Goal: Check status: Check status

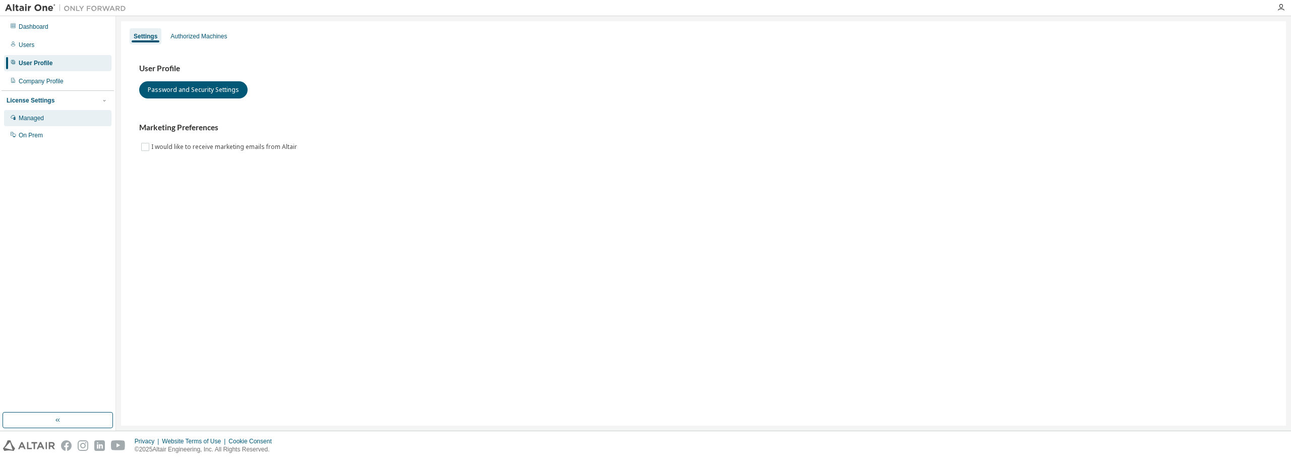
click at [40, 119] on div "Managed" at bounding box center [31, 118] width 25 height 8
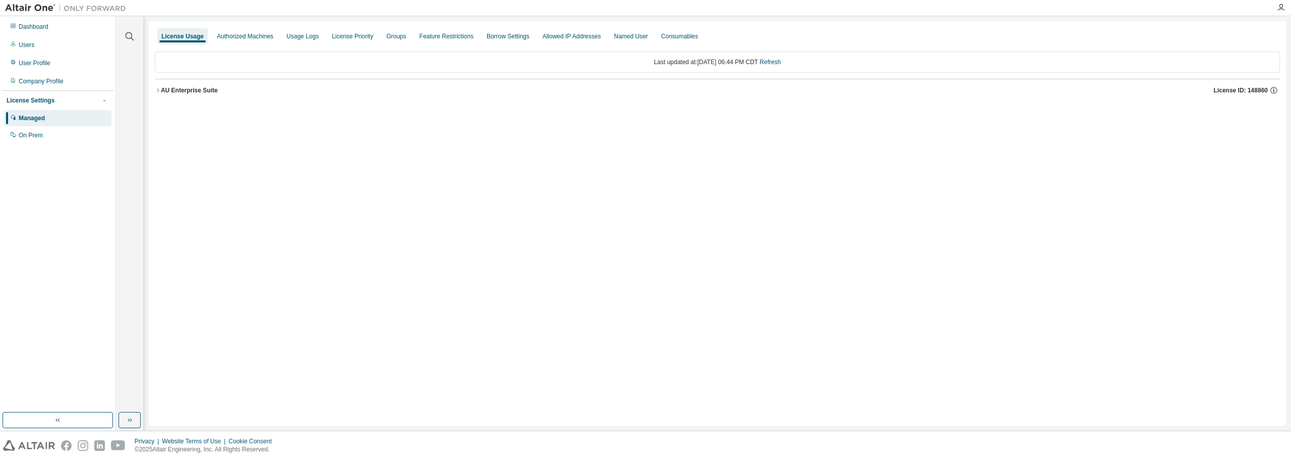
click at [159, 91] on icon "button" at bounding box center [158, 90] width 6 height 6
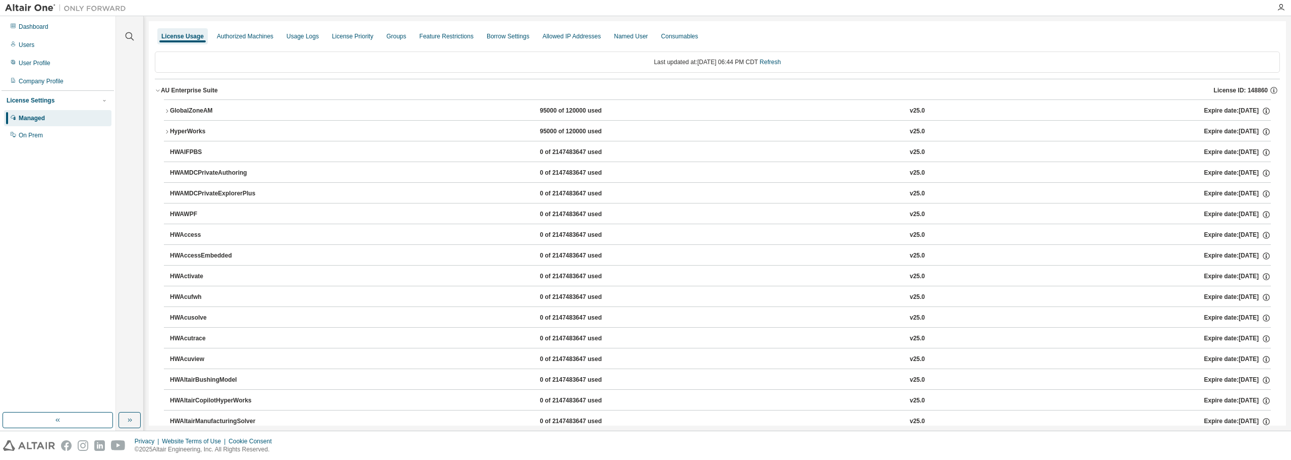
click at [166, 131] on icon "button" at bounding box center [167, 132] width 6 height 6
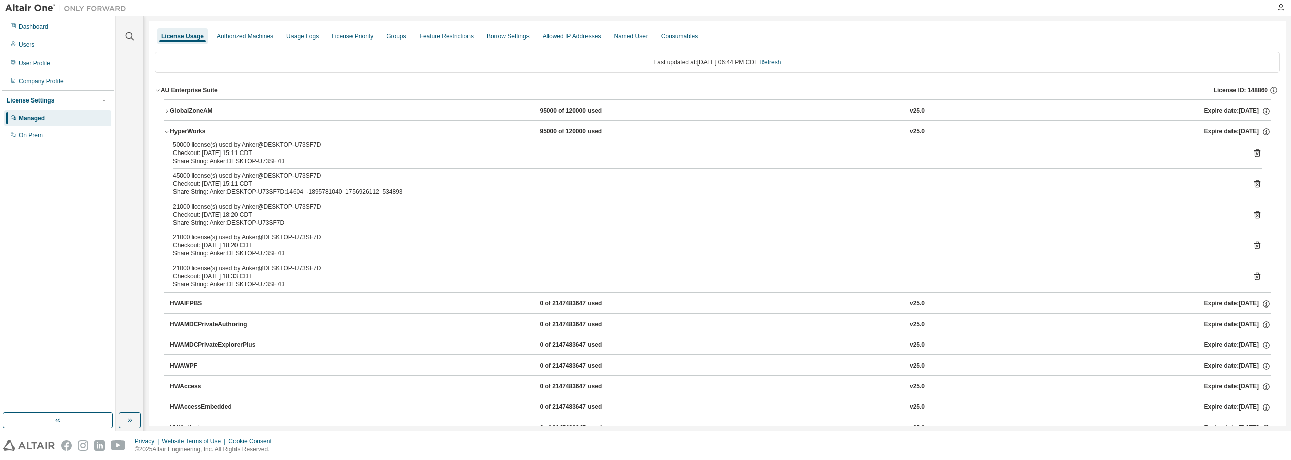
click at [165, 107] on button "GlobalZoneAM 95000 of 120000 used v25.0 Expire date: [DATE]" at bounding box center [717, 111] width 1107 height 22
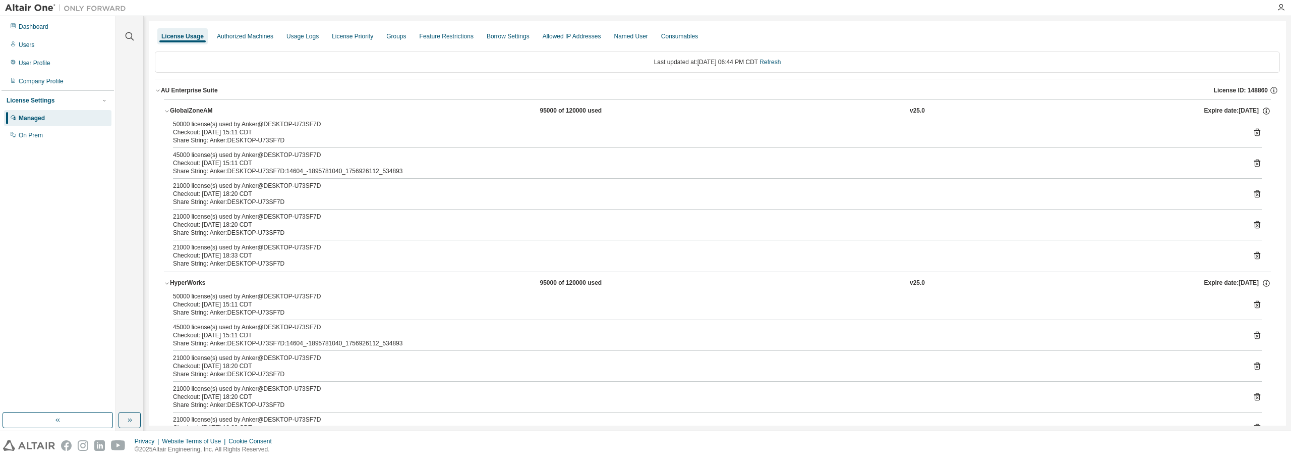
click at [168, 108] on icon "button" at bounding box center [167, 111] width 6 height 6
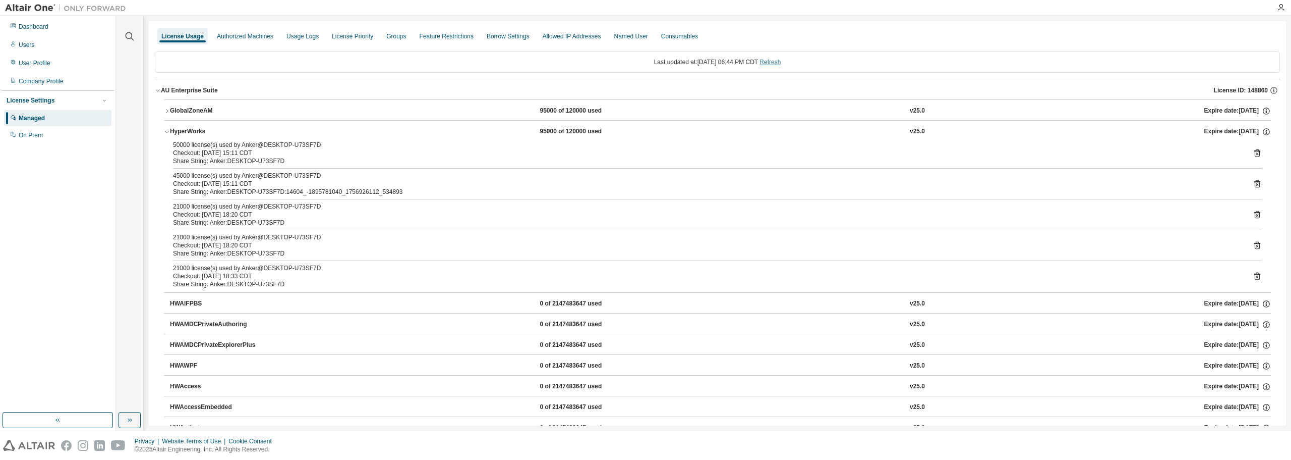
click at [781, 61] on link "Refresh" at bounding box center [770, 62] width 21 height 7
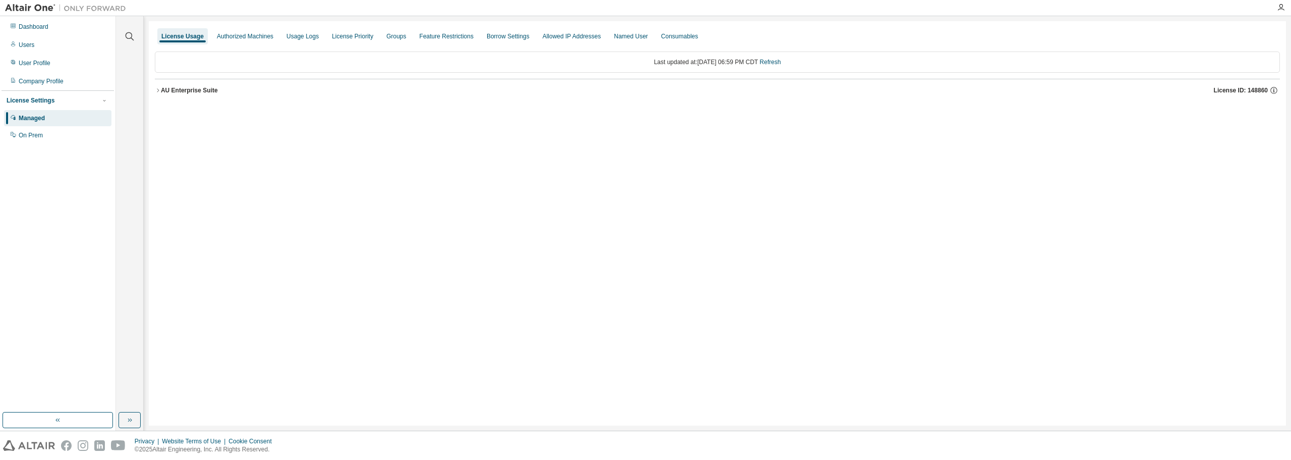
click at [158, 89] on icon "button" at bounding box center [158, 90] width 6 height 6
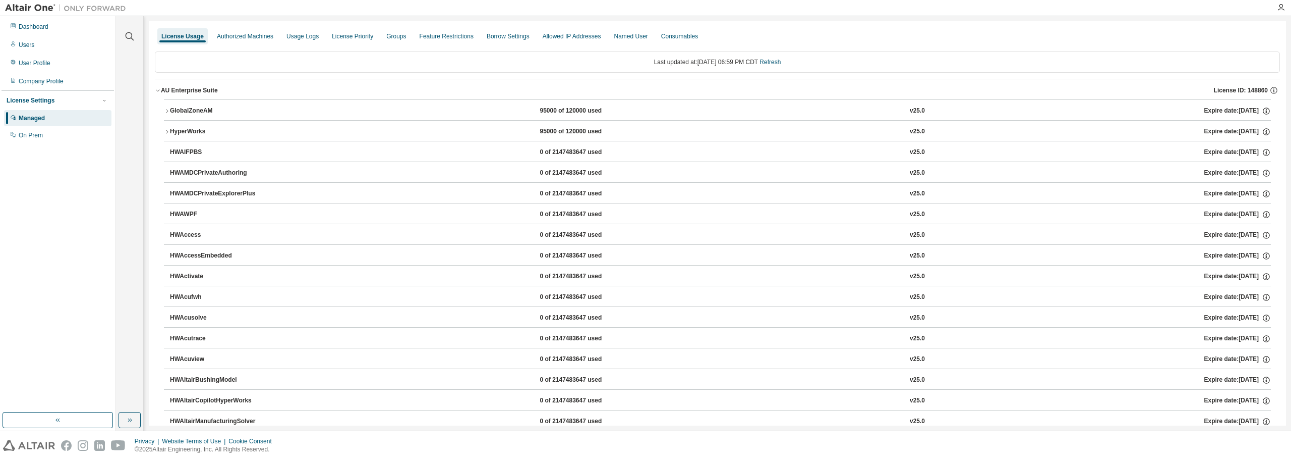
click at [168, 110] on icon "button" at bounding box center [167, 111] width 6 height 6
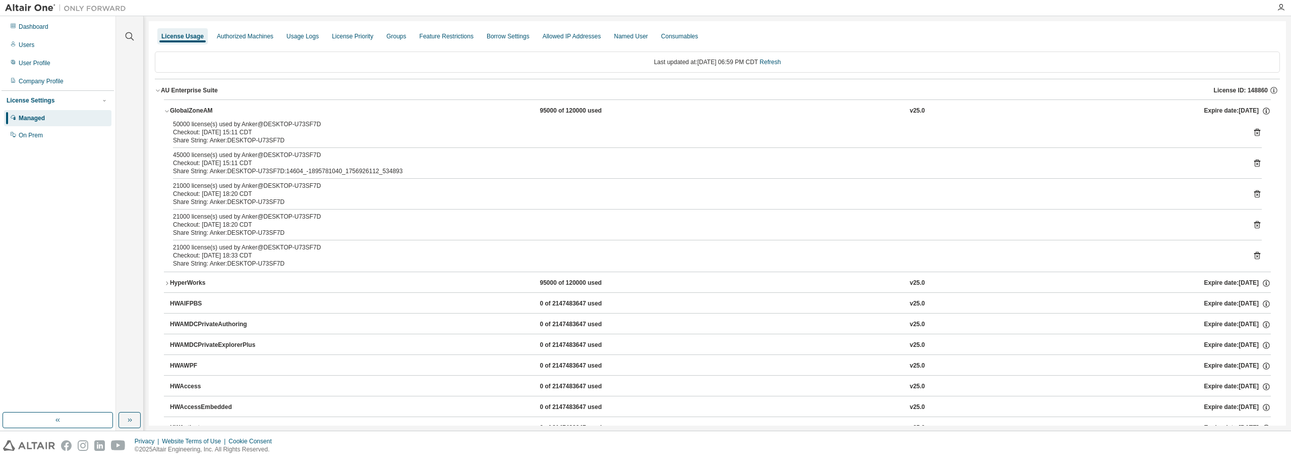
click at [166, 282] on icon "button" at bounding box center [167, 283] width 6 height 6
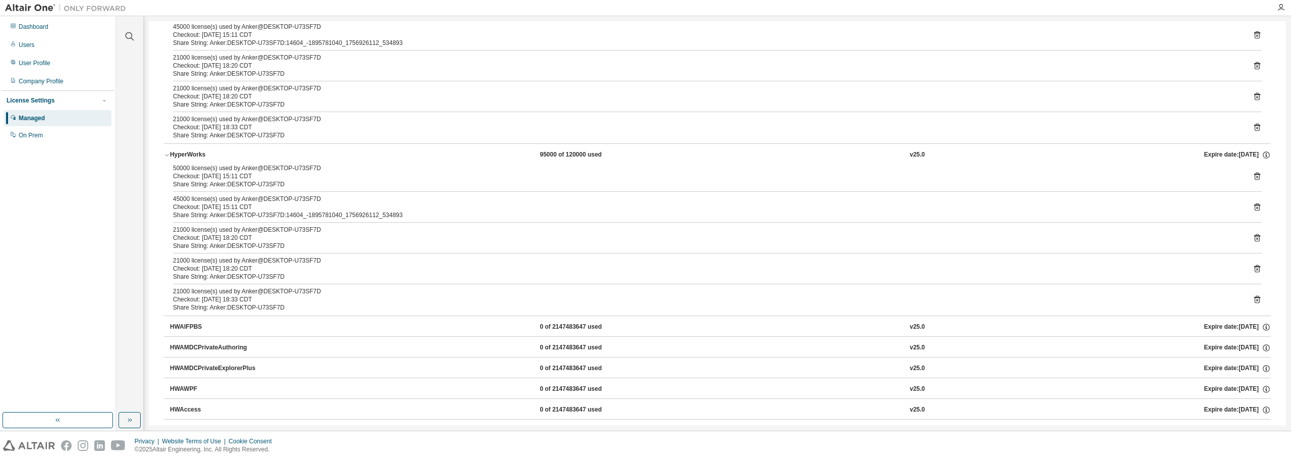
scroll to position [151, 0]
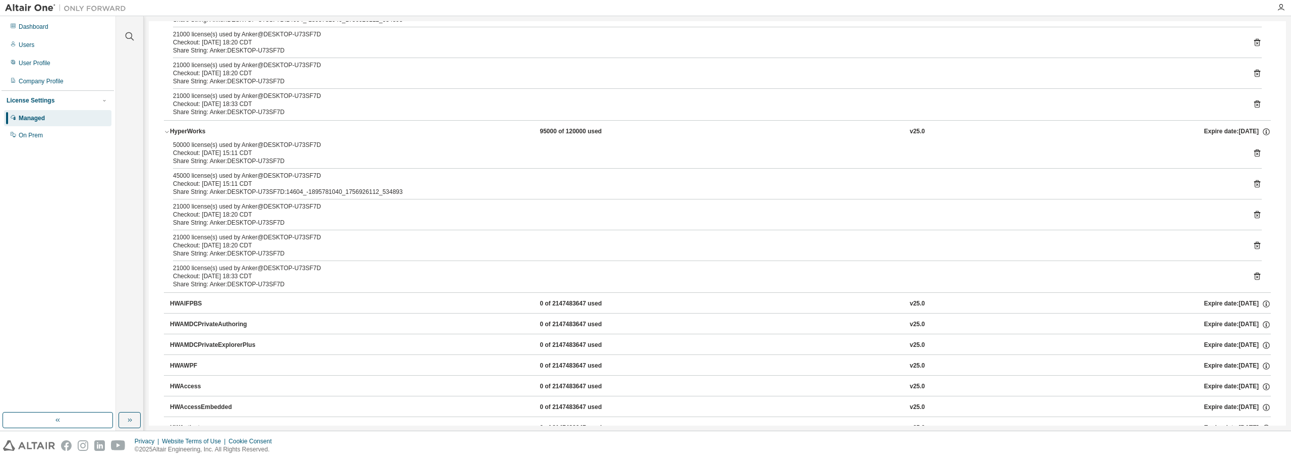
click at [1256, 184] on icon at bounding box center [1257, 184] width 3 height 3
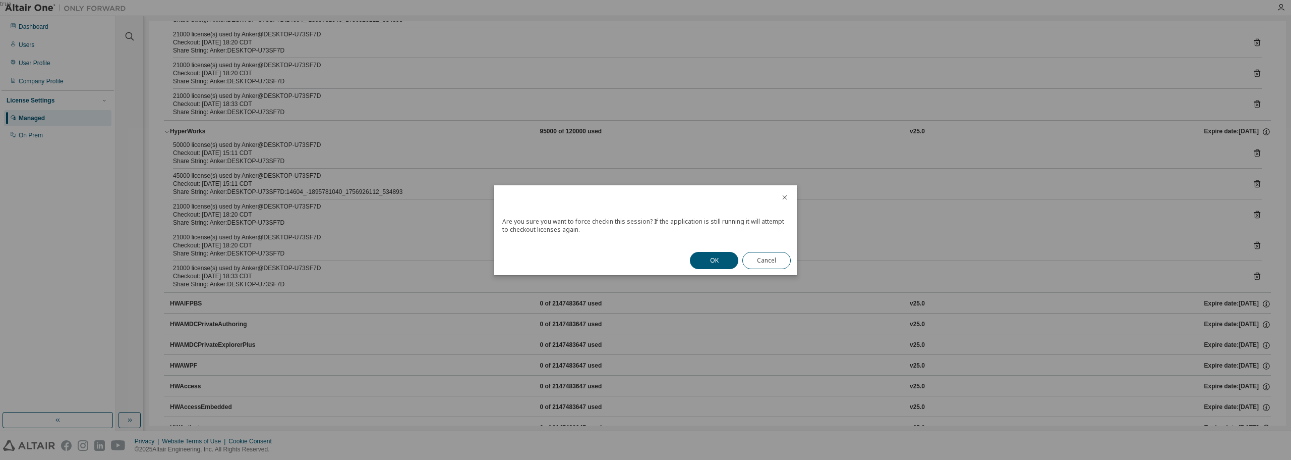
click at [718, 262] on button "OK" at bounding box center [714, 260] width 48 height 17
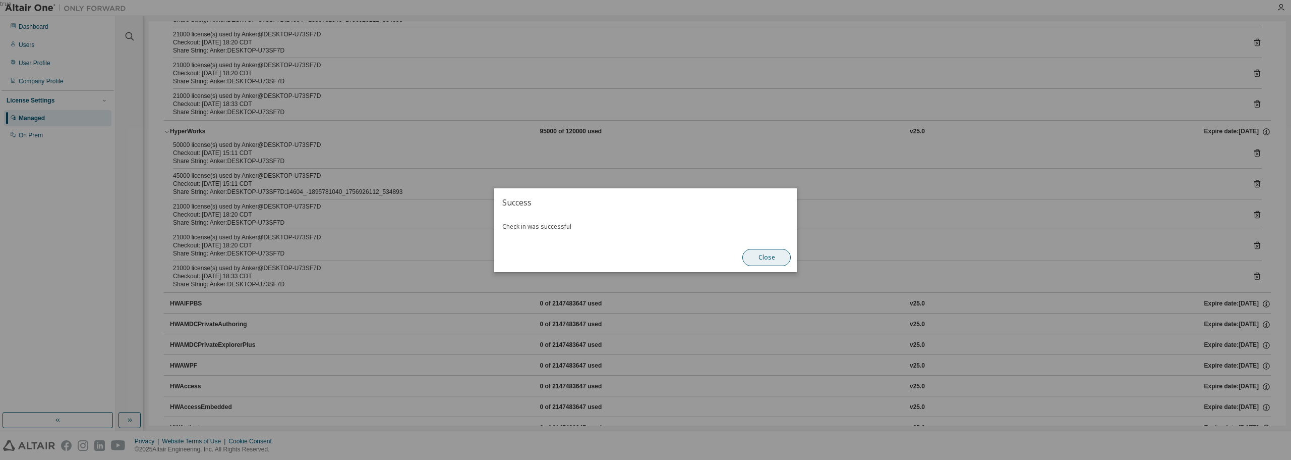
click at [776, 259] on button "Close" at bounding box center [766, 257] width 48 height 17
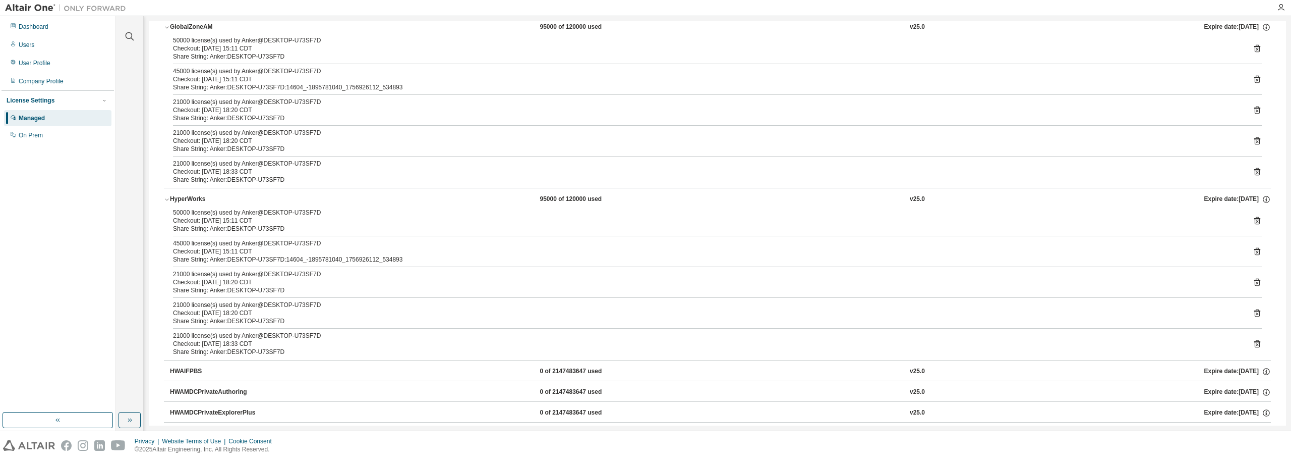
scroll to position [0, 0]
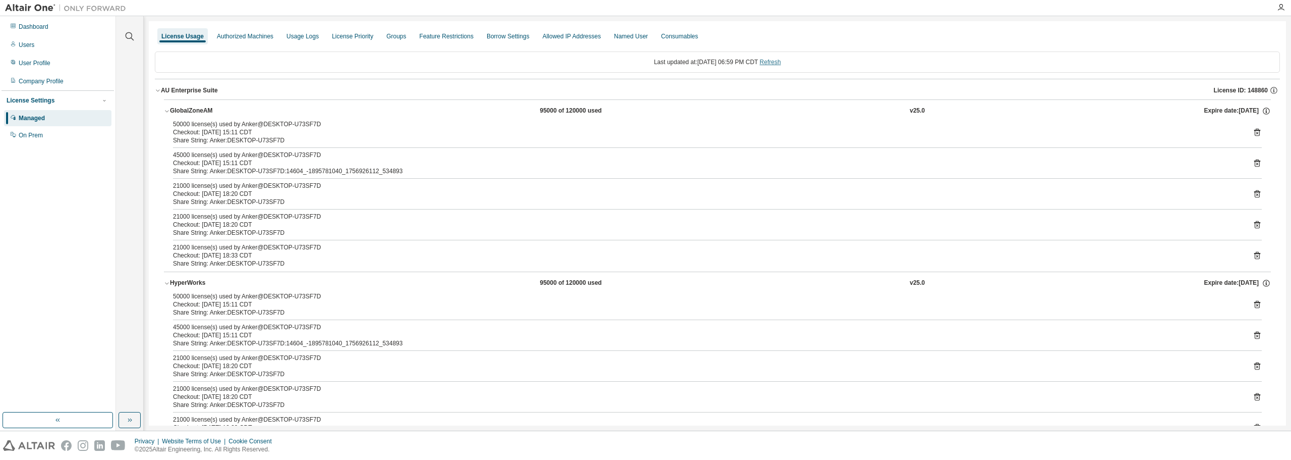
click at [779, 60] on link "Refresh" at bounding box center [770, 62] width 21 height 7
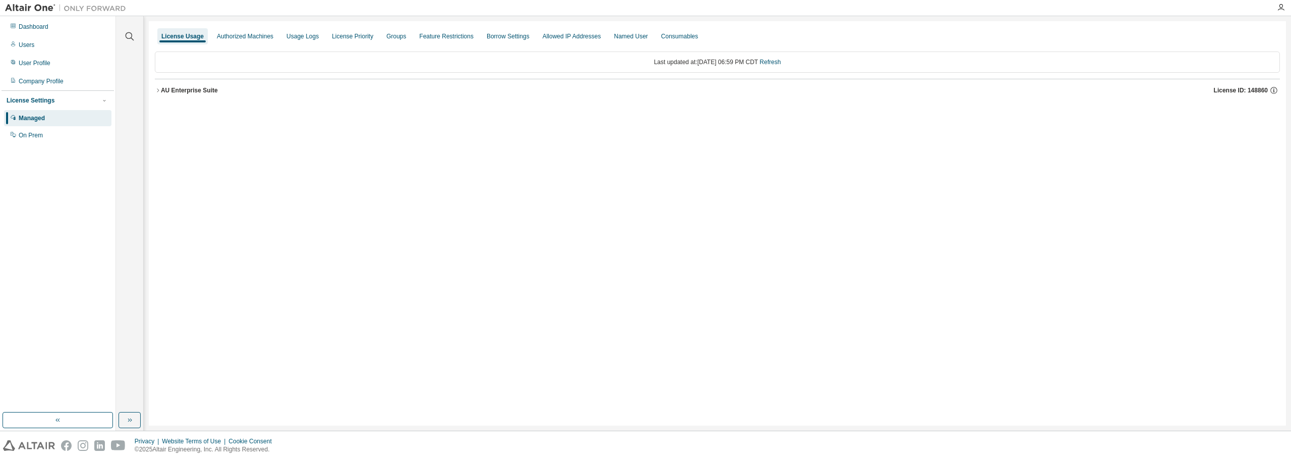
click at [158, 91] on icon "button" at bounding box center [158, 90] width 6 height 6
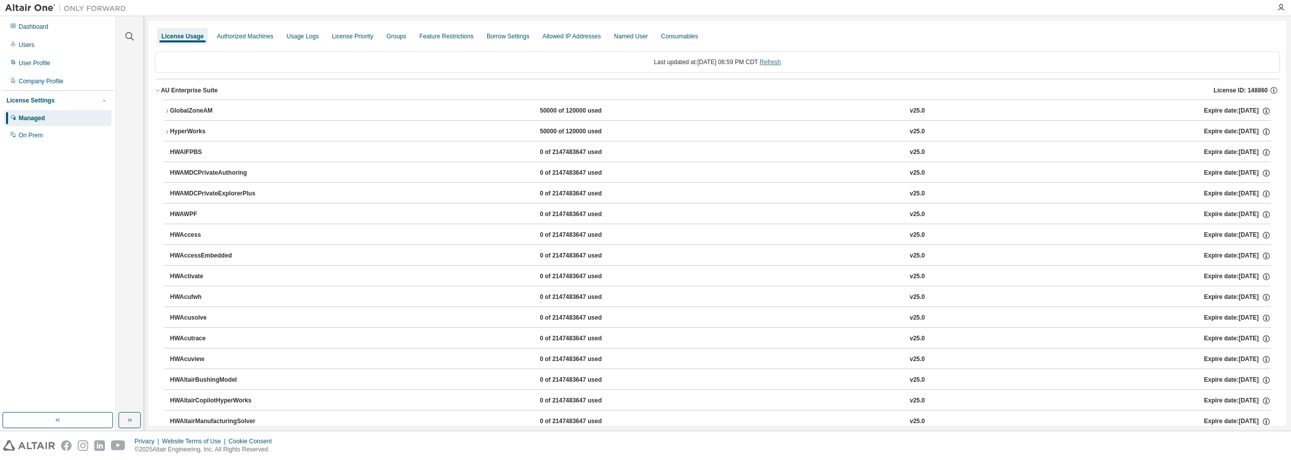
click at [781, 65] on link "Refresh" at bounding box center [770, 62] width 21 height 7
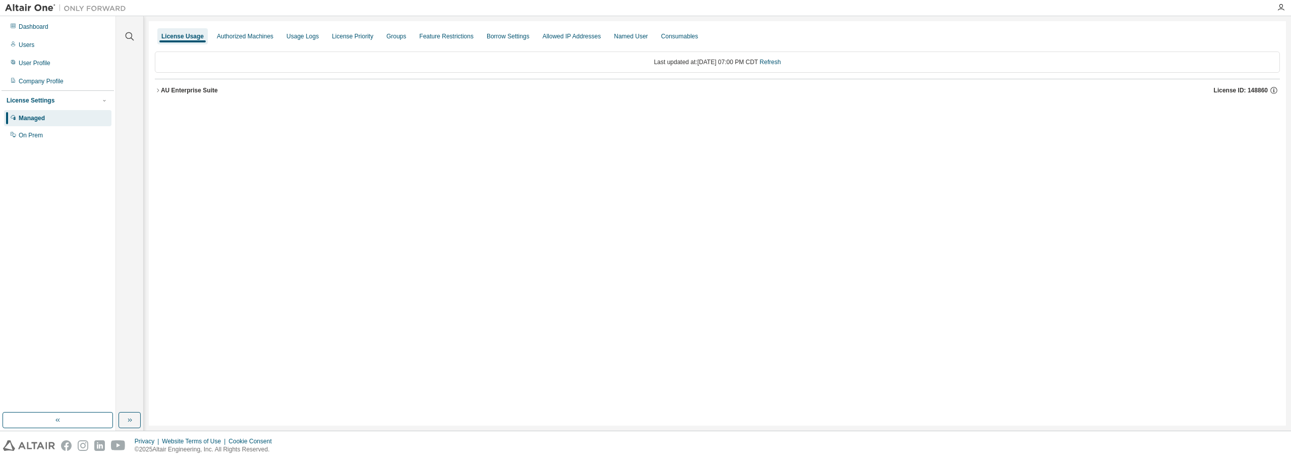
click at [159, 88] on icon "button" at bounding box center [158, 90] width 6 height 6
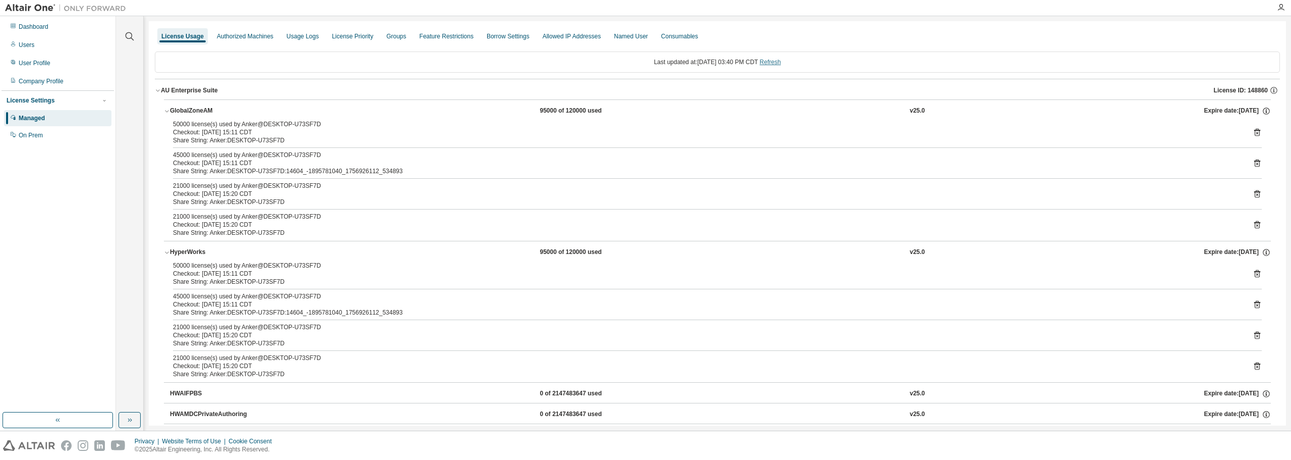
click at [779, 63] on link "Refresh" at bounding box center [770, 62] width 21 height 7
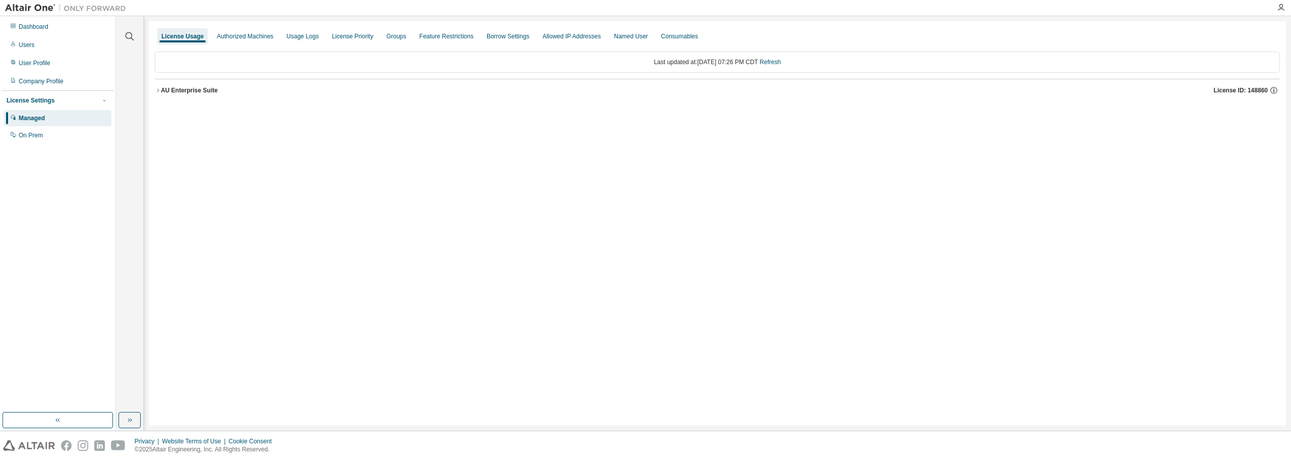
click at [158, 89] on icon "button" at bounding box center [158, 90] width 6 height 6
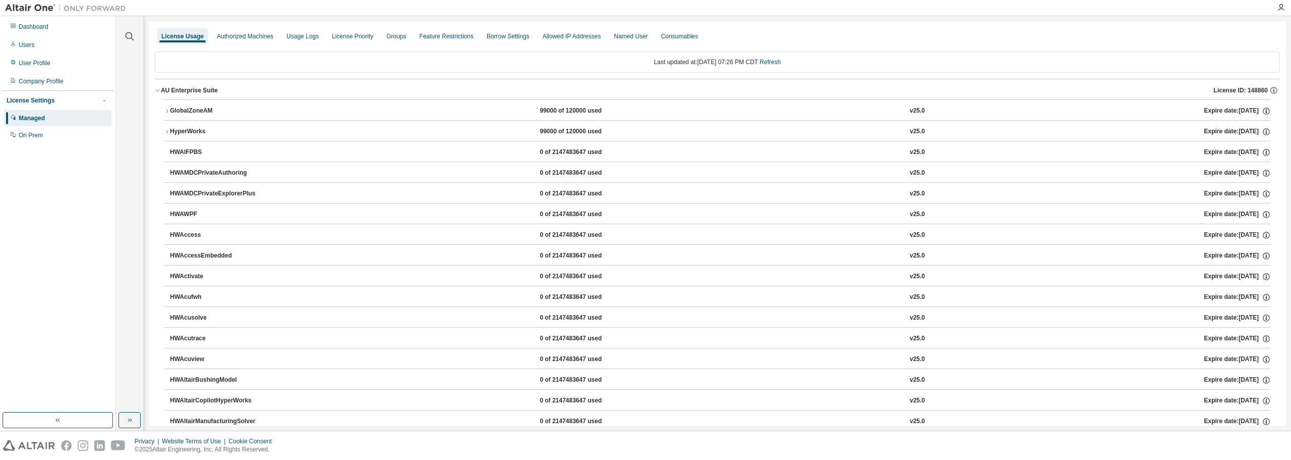
click at [167, 130] on icon "button" at bounding box center [167, 132] width 6 height 6
